Goal: Navigation & Orientation: Find specific page/section

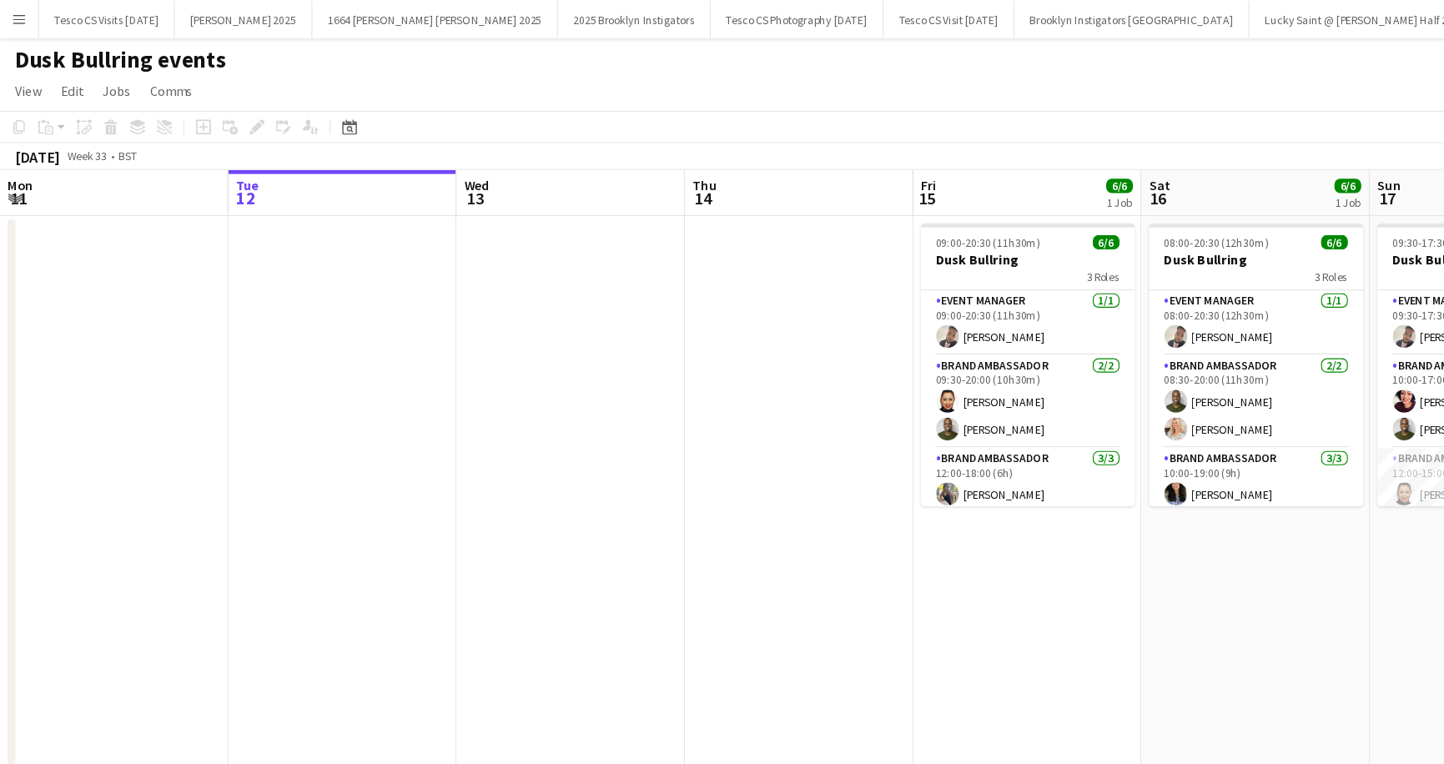
scroll to position [34, 0]
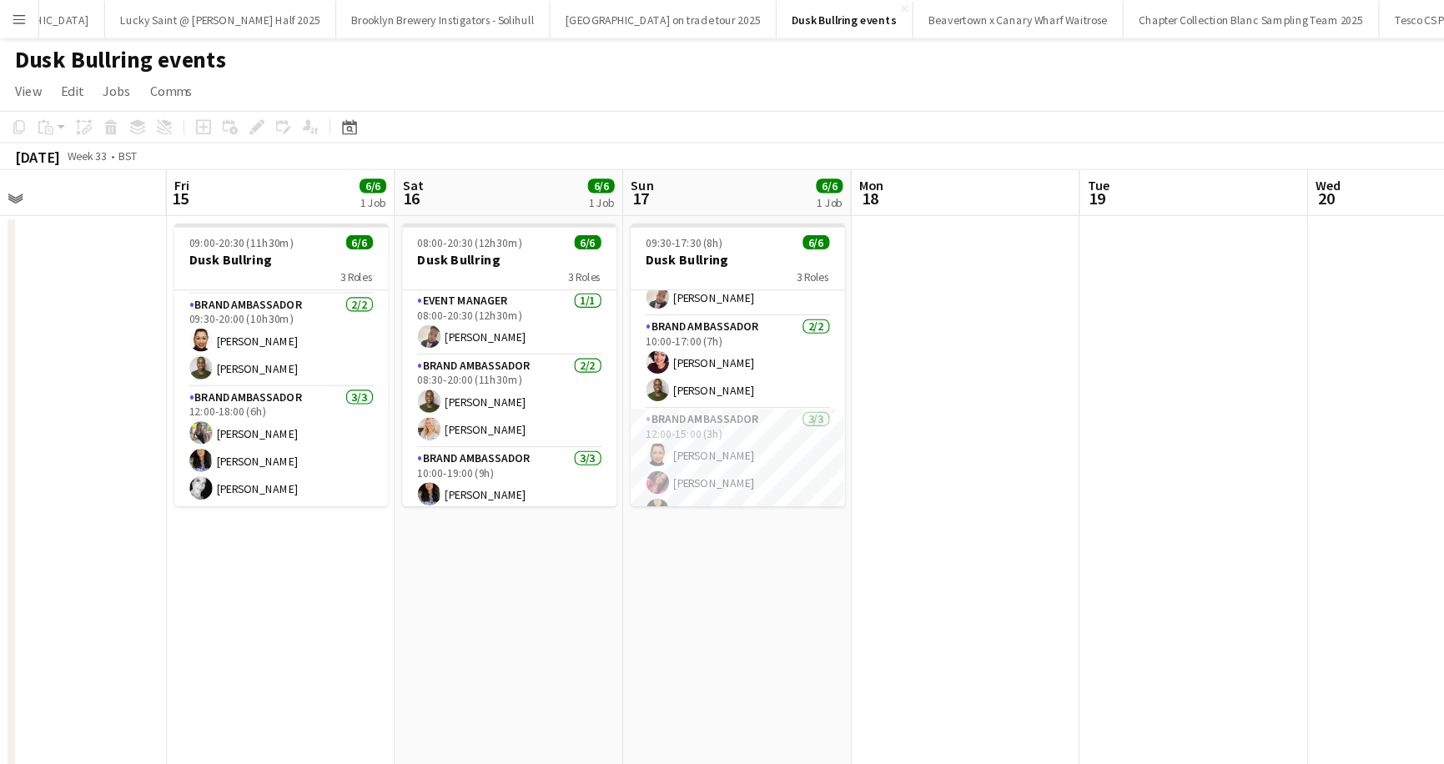
click at [15, 16] on app-icon "Menu" at bounding box center [16, 16] width 13 height 13
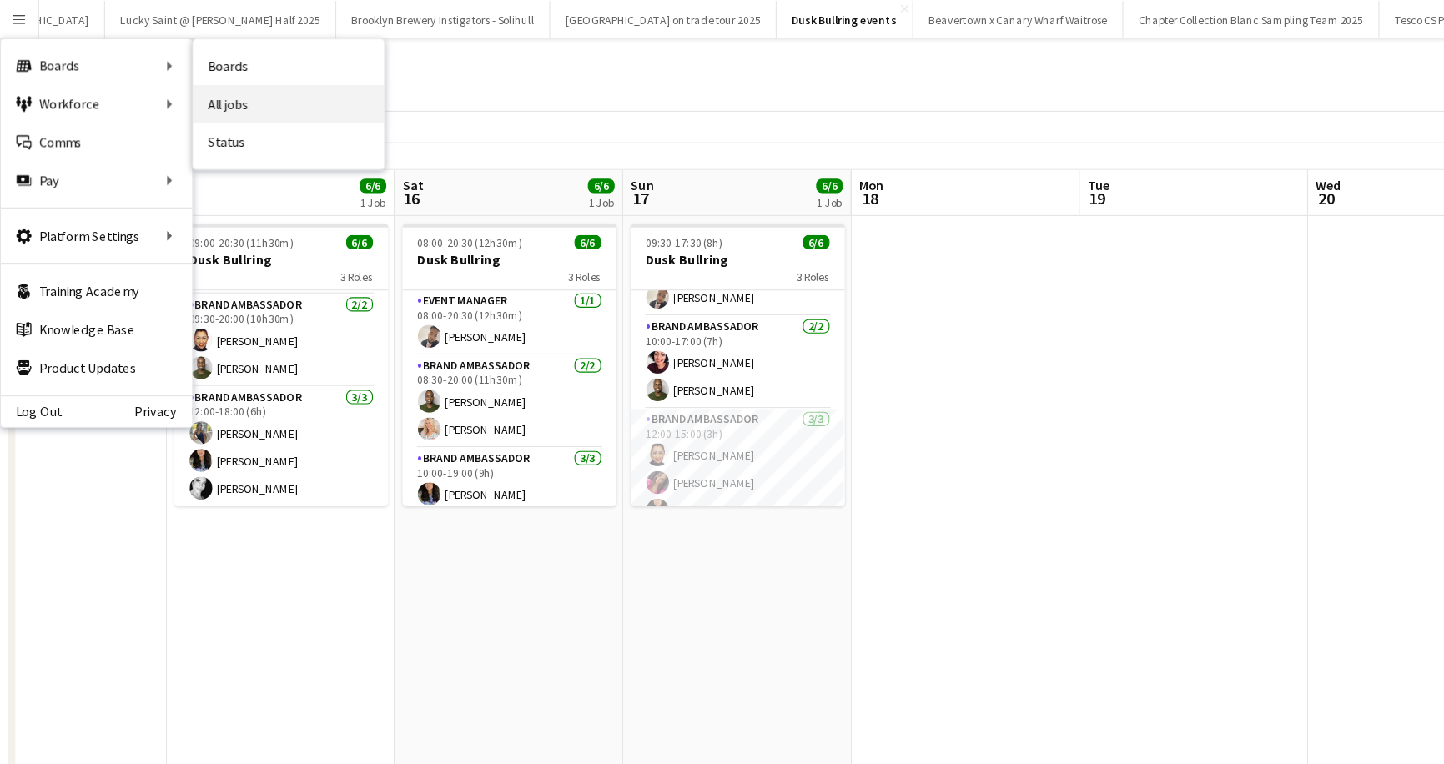
click at [236, 88] on link "All jobs" at bounding box center [251, 90] width 167 height 33
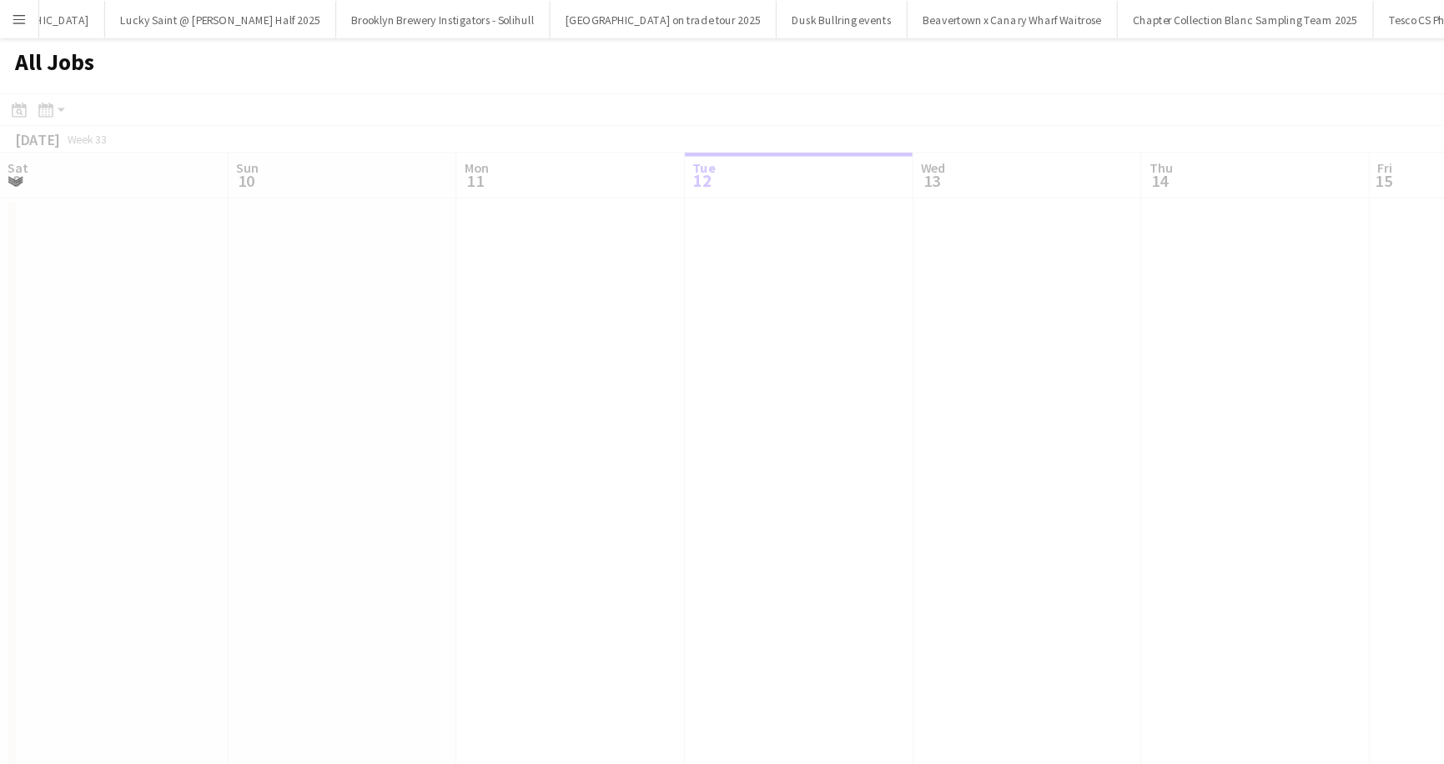
scroll to position [0, 399]
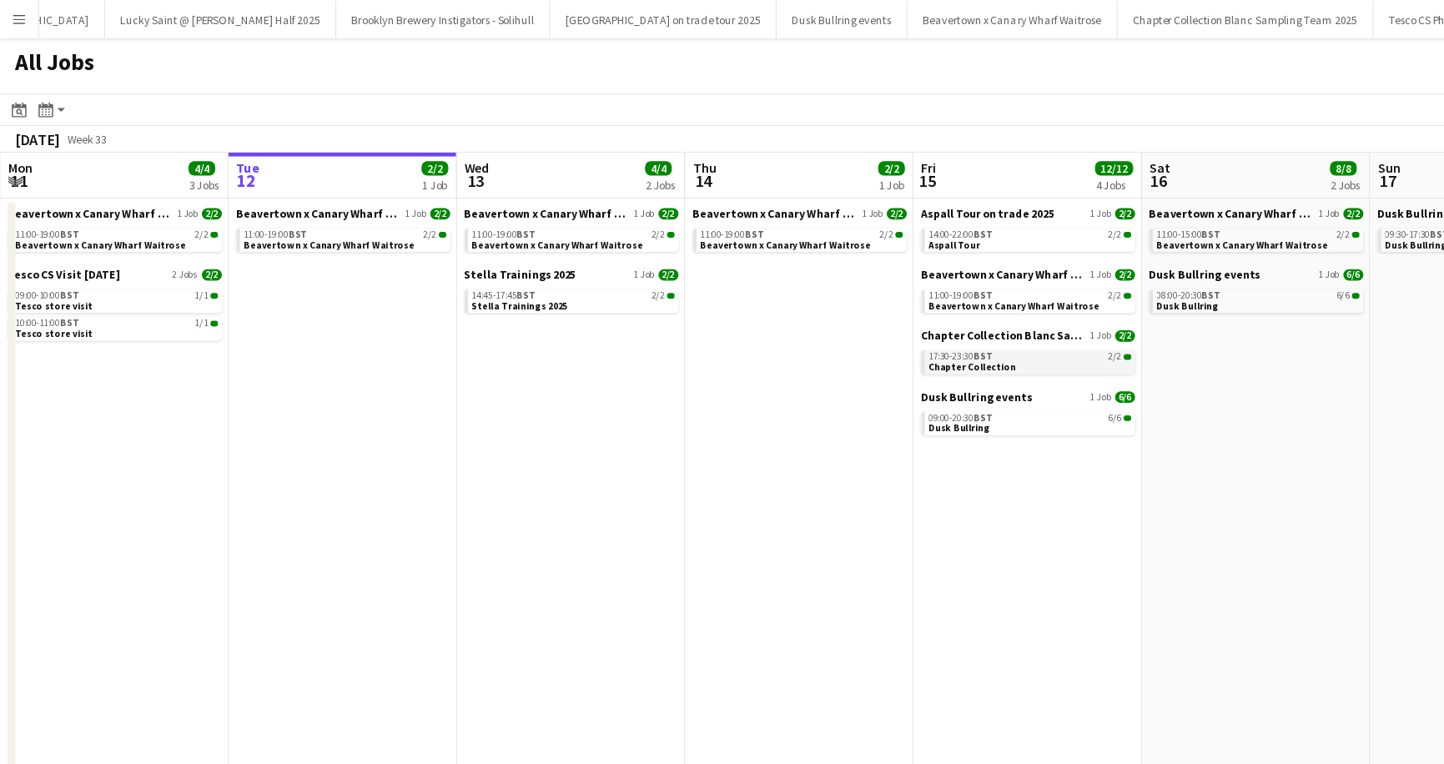
click at [851, 318] on span "Chapter Collection" at bounding box center [849, 320] width 77 height 11
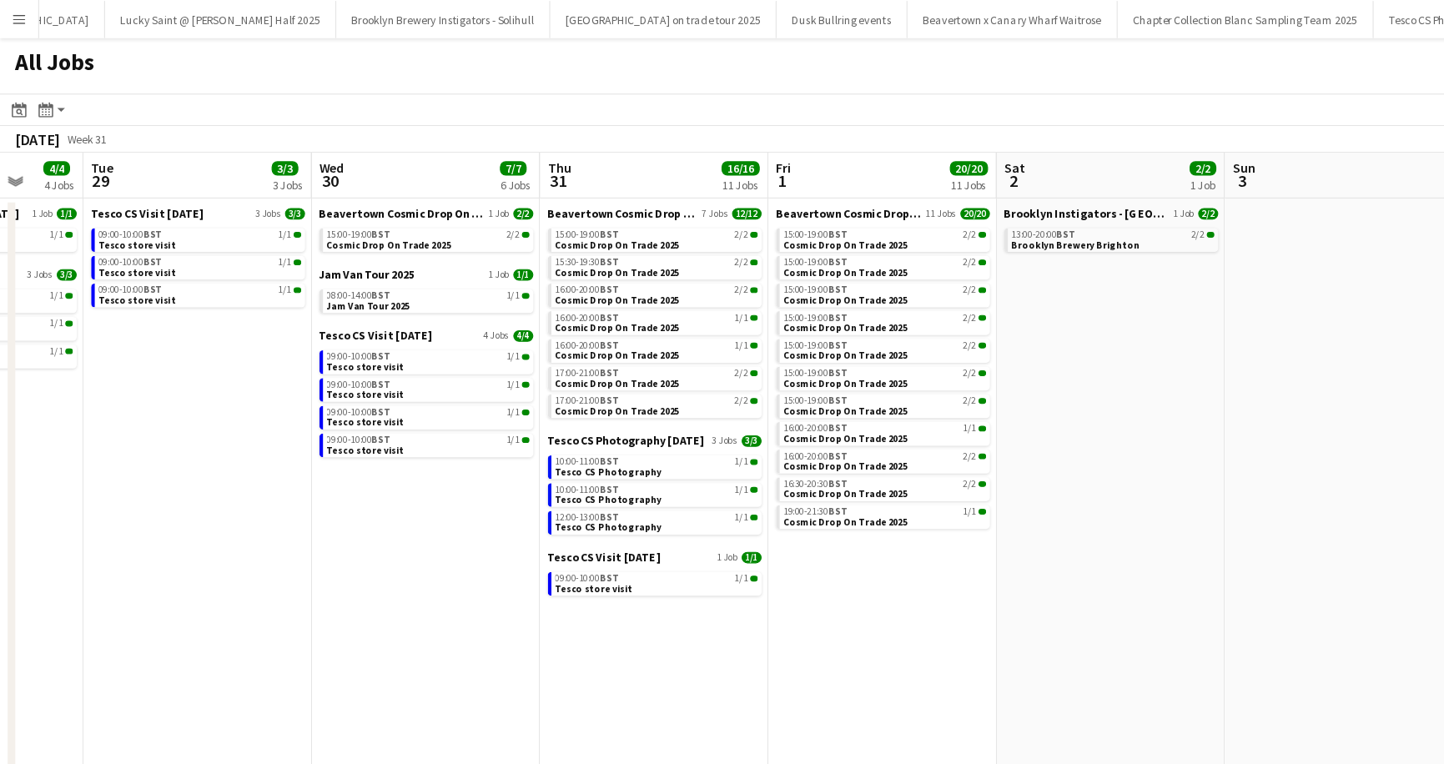
scroll to position [0, 520]
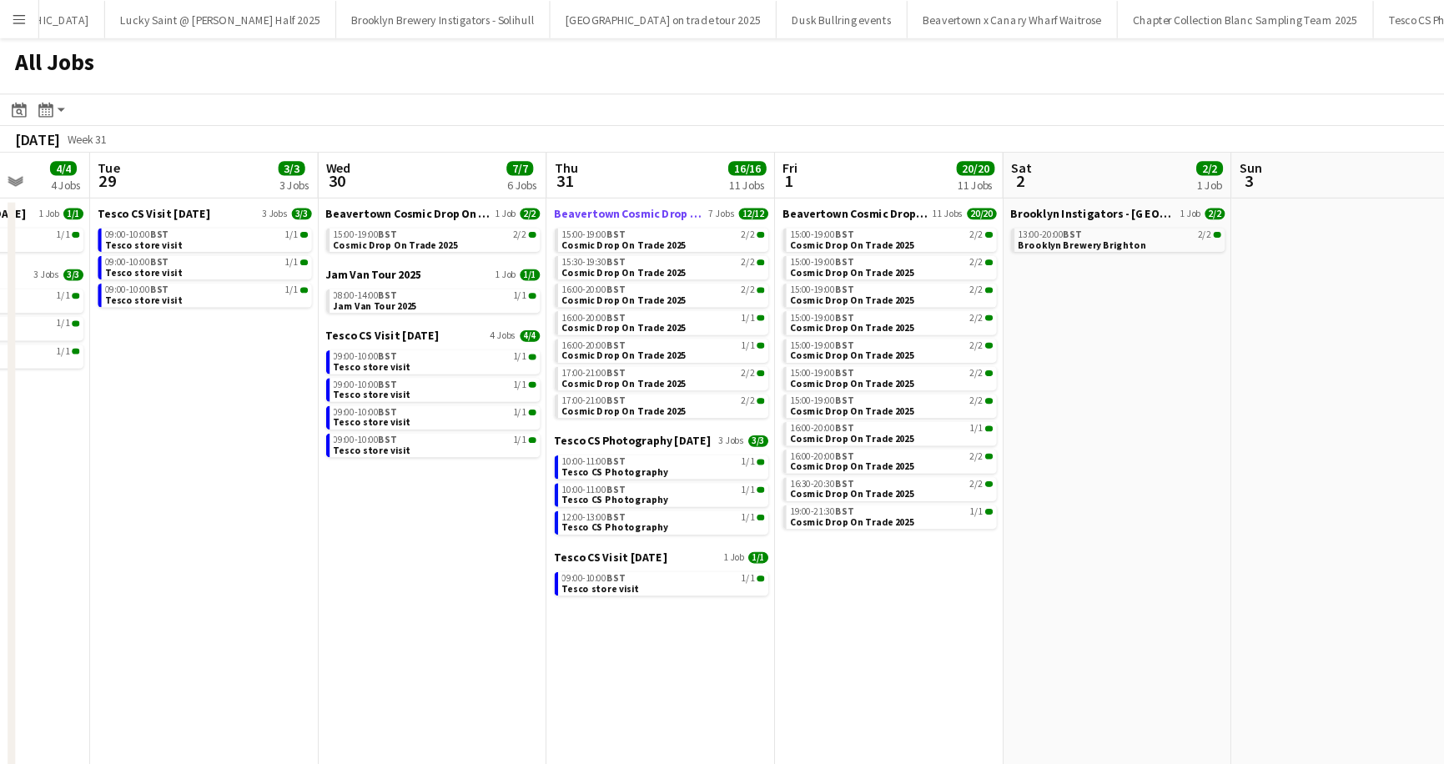
click at [518, 185] on span "Beavertown Cosmic Drop On Trade 2025" at bounding box center [550, 186] width 132 height 13
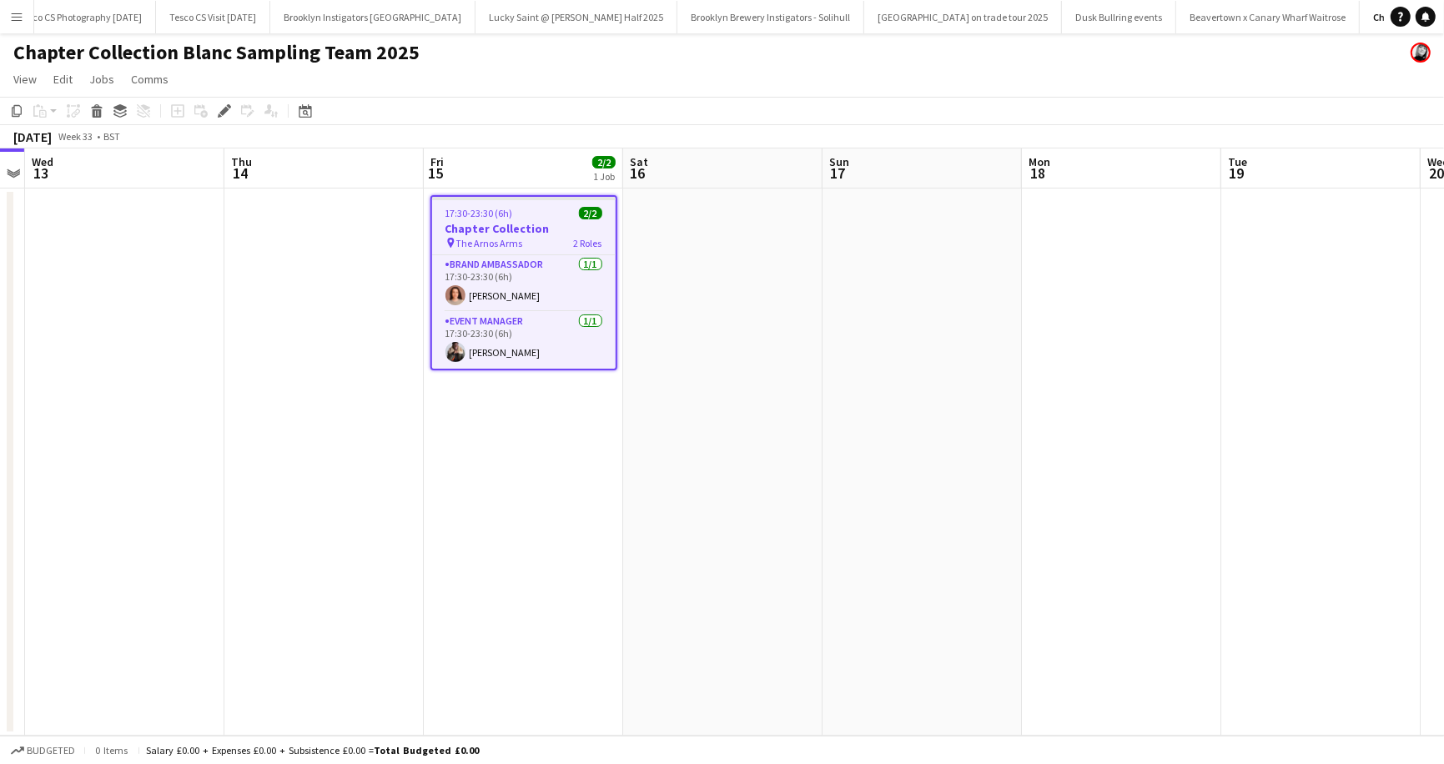
scroll to position [0, 628]
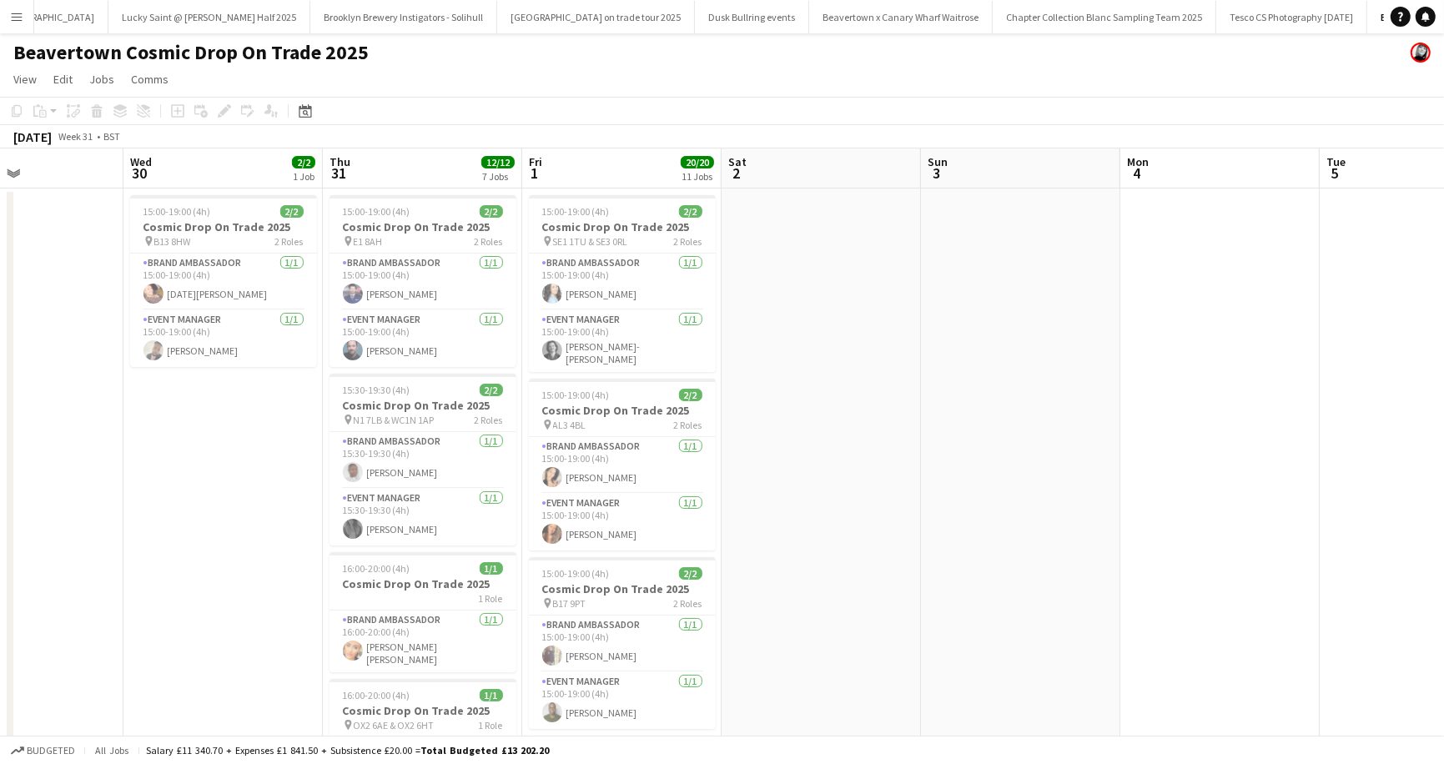
click at [24, 14] on button "Menu" at bounding box center [16, 16] width 33 height 33
